Goal: Navigation & Orientation: Find specific page/section

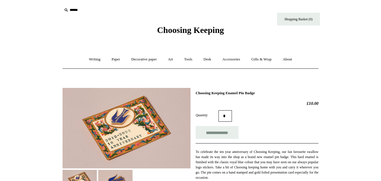
click at [113, 58] on link "Paper +" at bounding box center [116, 59] width 19 height 15
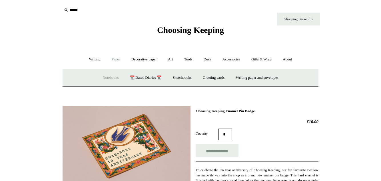
drag, startPoint x: 102, startPoint y: 77, endPoint x: 93, endPoint y: 81, distance: 9.5
click at [102, 77] on link "Notebooks +" at bounding box center [110, 77] width 26 height 15
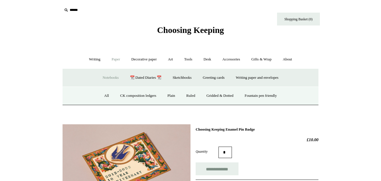
drag, startPoint x: 100, startPoint y: 93, endPoint x: 31, endPoint y: 93, distance: 69.1
click at [99, 93] on link "All" at bounding box center [106, 95] width 15 height 15
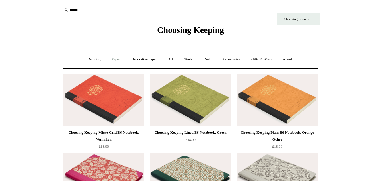
click at [113, 58] on link "Paper +" at bounding box center [116, 59] width 19 height 15
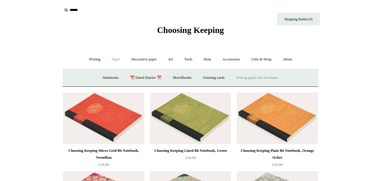
click at [248, 75] on link "Writing paper and envelopes +" at bounding box center [257, 77] width 53 height 15
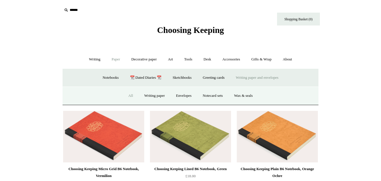
click at [126, 95] on link "All" at bounding box center [130, 95] width 15 height 15
